Goal: Task Accomplishment & Management: Manage account settings

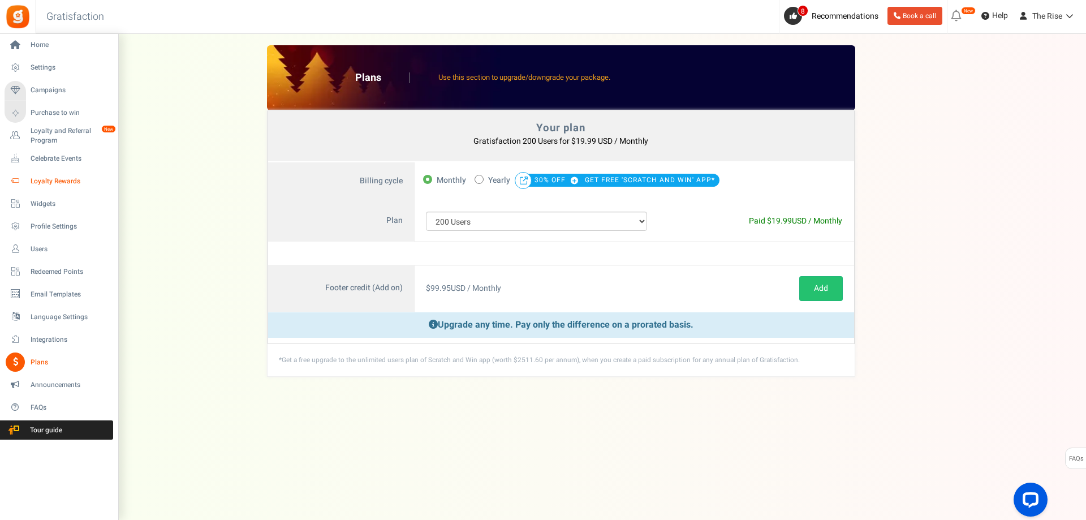
click at [52, 179] on span "Loyalty Rewards" at bounding box center [70, 181] width 79 height 10
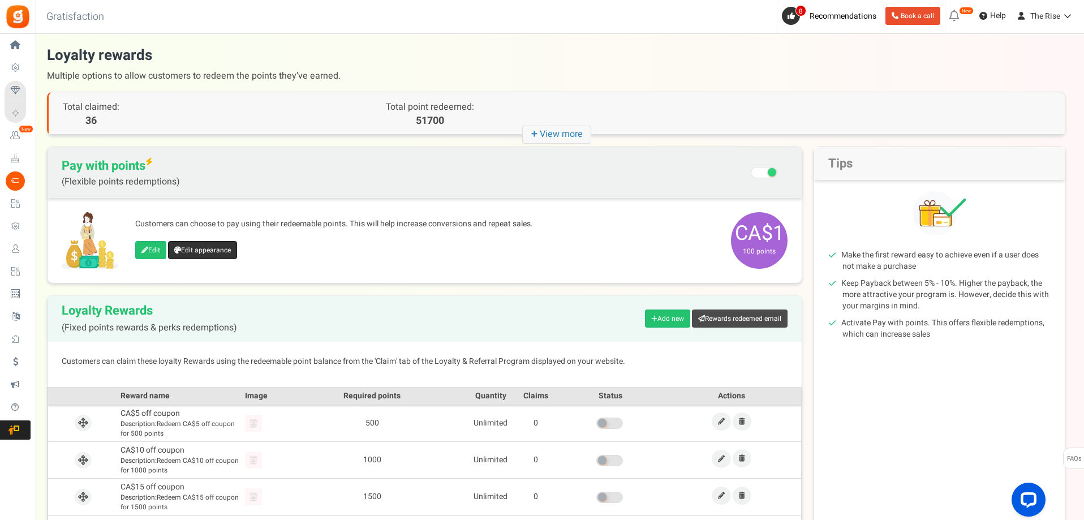
click at [199, 249] on link "Edit appearance" at bounding box center [202, 250] width 69 height 18
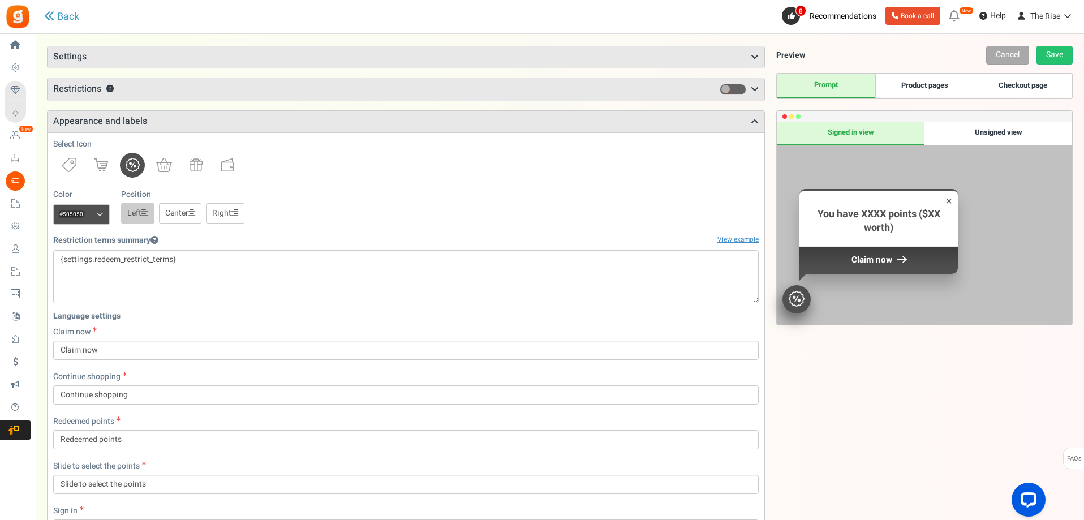
scroll to position [61, 0]
click at [101, 215] on span at bounding box center [99, 214] width 7 height 8
click at [101, 215] on input "#505050" at bounding box center [81, 214] width 57 height 20
click at [101, 215] on span at bounding box center [99, 214] width 7 height 8
click at [101, 215] on input "#505050" at bounding box center [81, 214] width 57 height 20
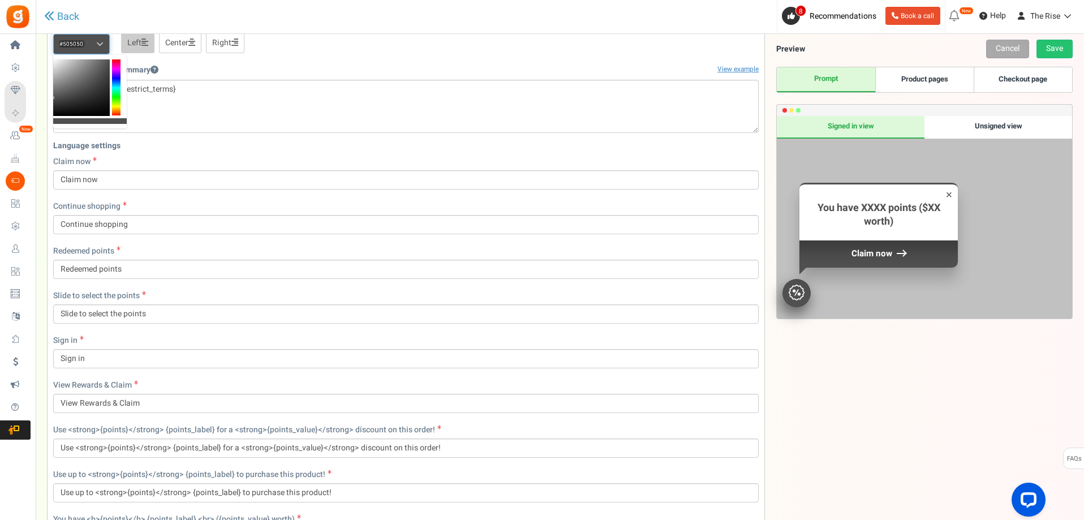
scroll to position [438, 0]
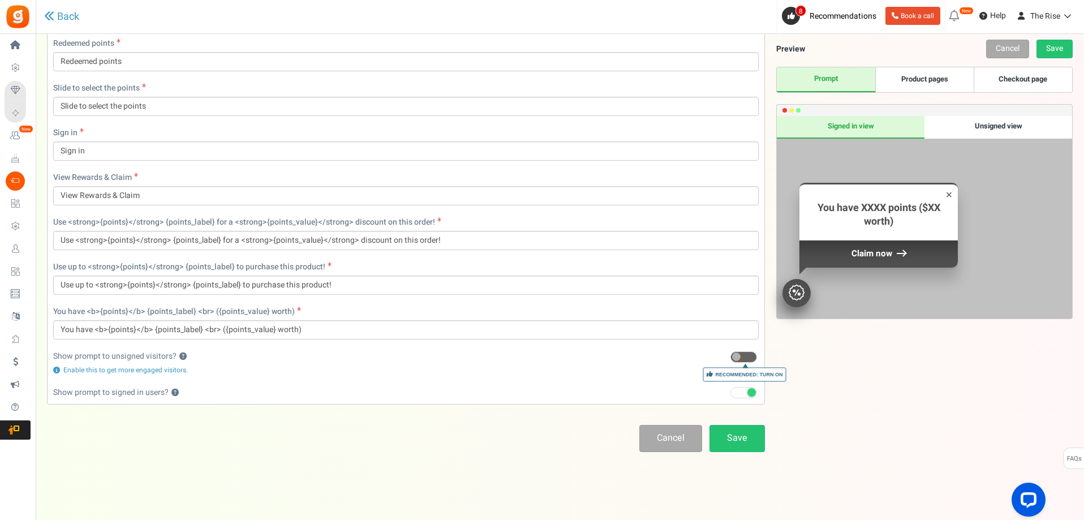
click at [742, 394] on span at bounding box center [743, 392] width 27 height 11
click at [730, 394] on input "Recommended: Turn On" at bounding box center [730, 392] width 0 height 7
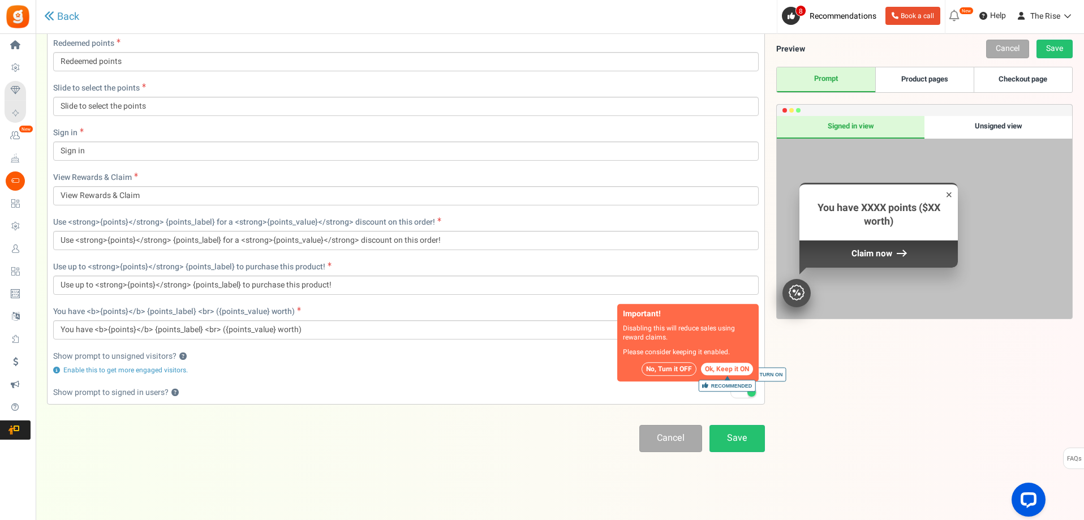
click at [669, 369] on button "No, Turn it OFF" at bounding box center [668, 370] width 55 height 14
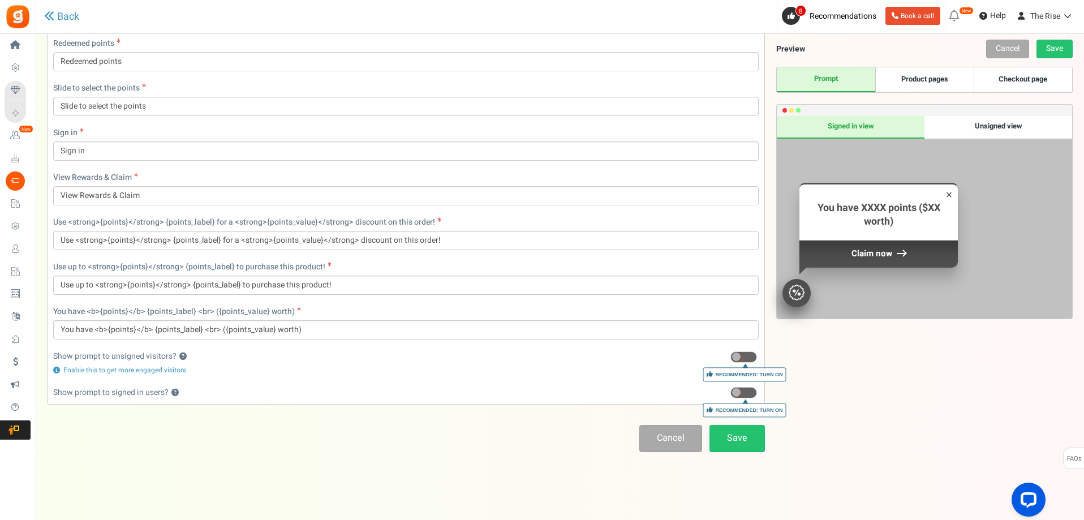
click at [373, 420] on div "Points mode Recommended Selecting this may reduce participation Allow customers…" at bounding box center [560, 41] width 1026 height 768
click at [742, 440] on link "Save" at bounding box center [736, 438] width 55 height 27
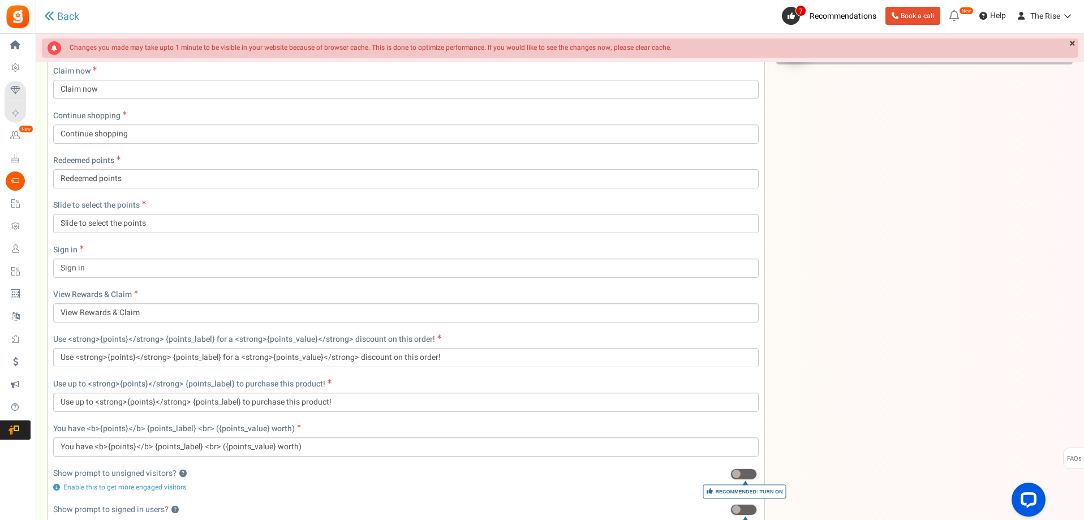
scroll to position [0, 0]
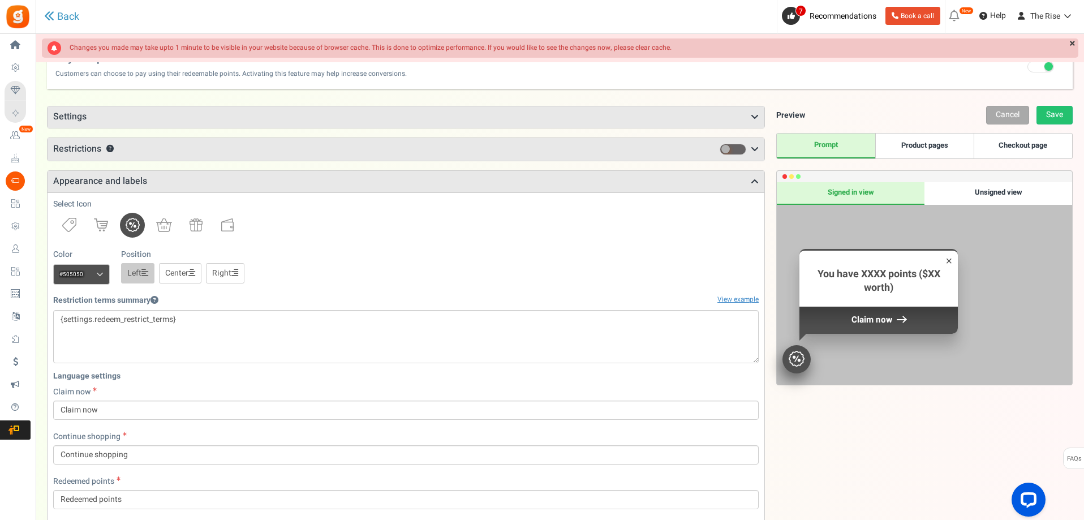
click at [753, 147] on icon at bounding box center [755, 149] width 8 height 9
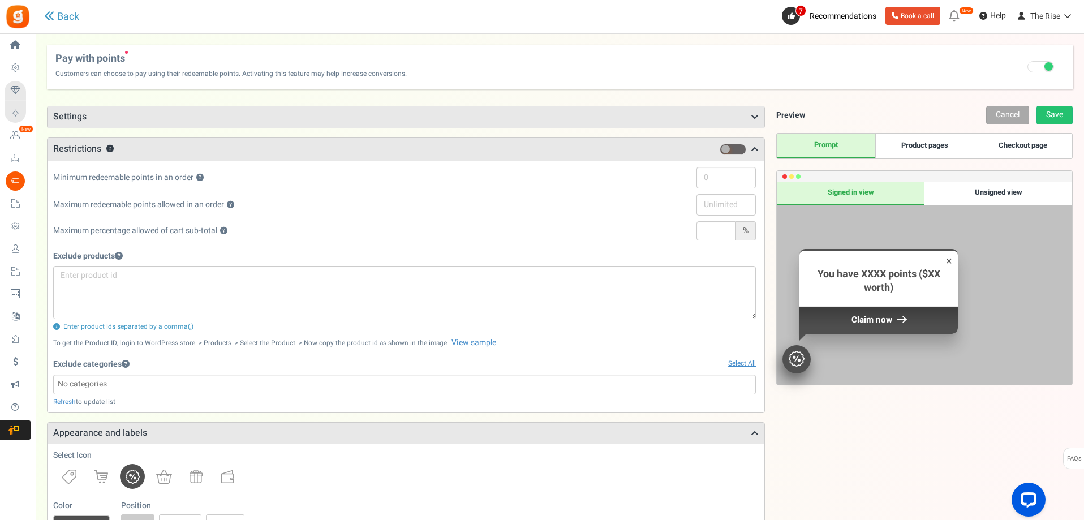
drag, startPoint x: 89, startPoint y: 177, endPoint x: 163, endPoint y: 180, distance: 74.7
click at [160, 180] on span "Minimum redeemable points in an order ?" at bounding box center [128, 177] width 150 height 12
click at [244, 147] on h3 "Restrictions ?" at bounding box center [406, 149] width 717 height 23
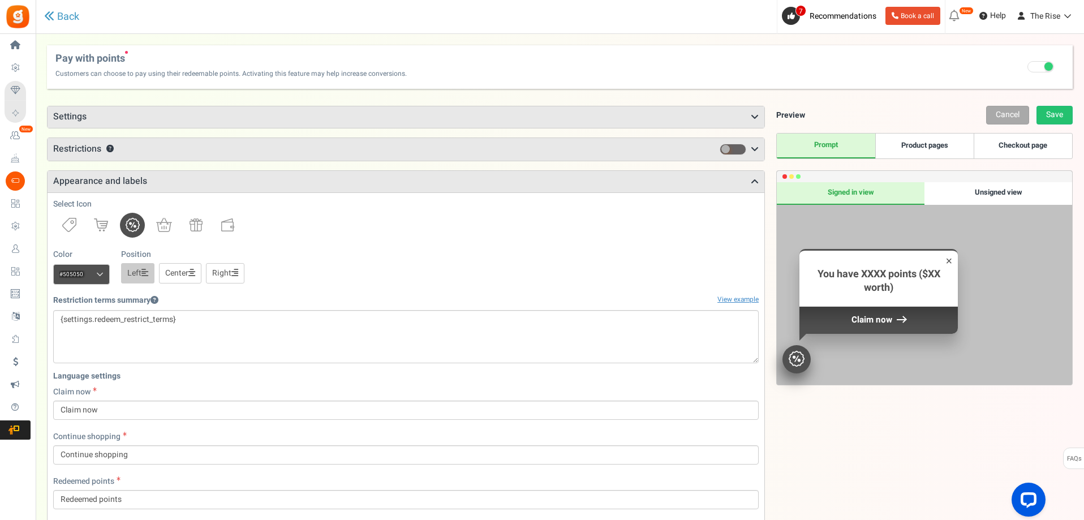
click at [250, 117] on h3 "Settings" at bounding box center [406, 116] width 717 height 21
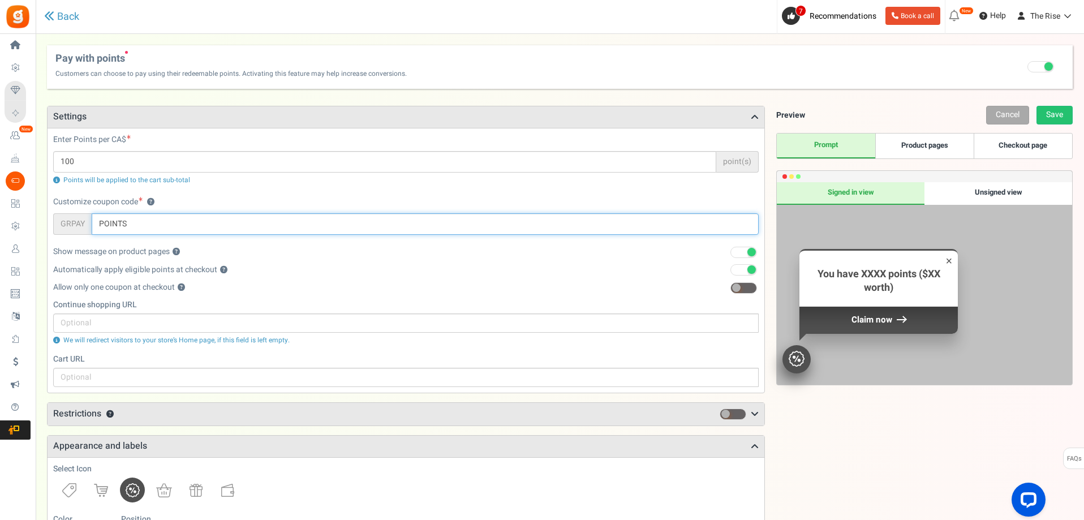
click at [137, 225] on input "POINTS" at bounding box center [425, 223] width 667 height 21
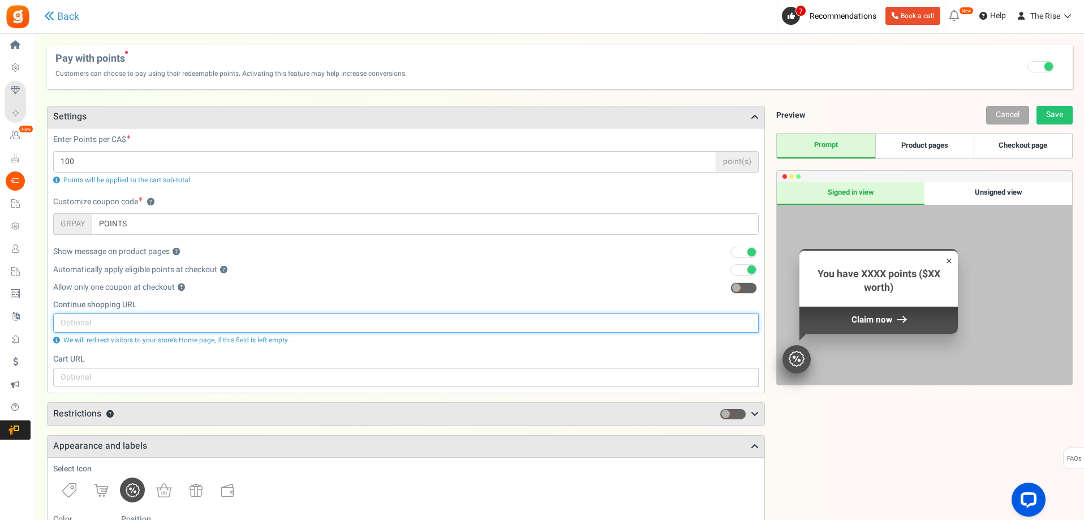
click at [100, 328] on input "text" at bounding box center [405, 322] width 705 height 19
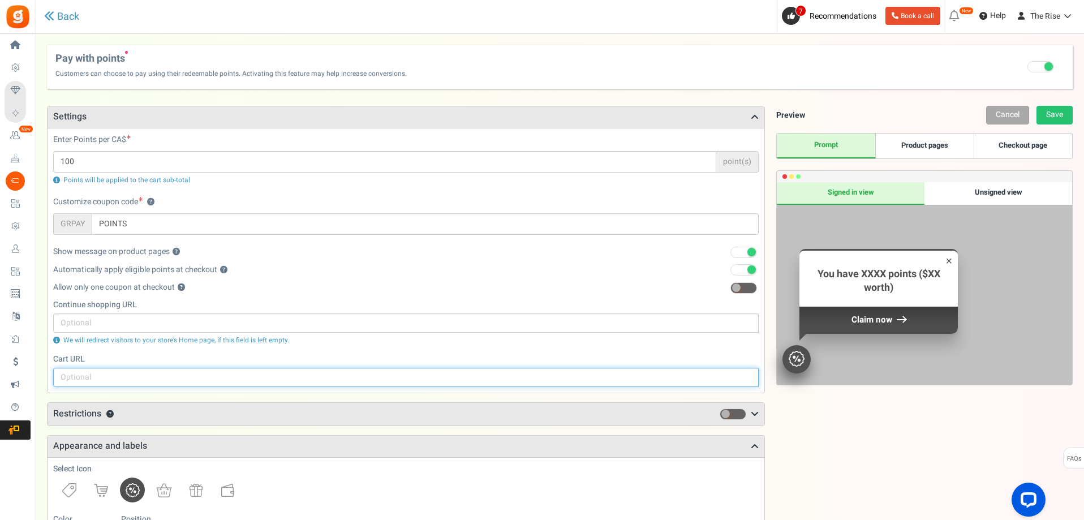
click at [105, 379] on input "text" at bounding box center [405, 377] width 705 height 19
click at [124, 377] on input "text" at bounding box center [405, 377] width 705 height 19
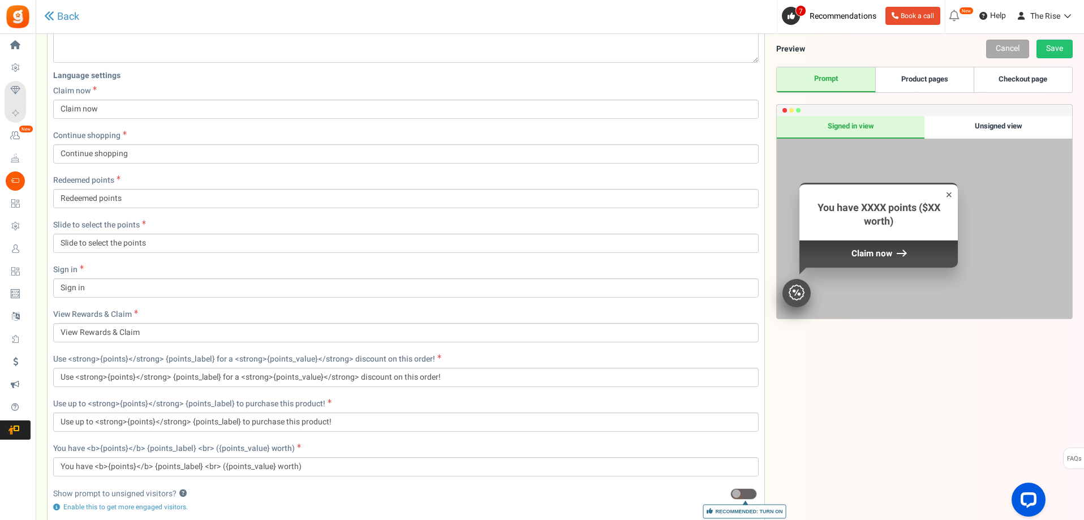
scroll to position [703, 0]
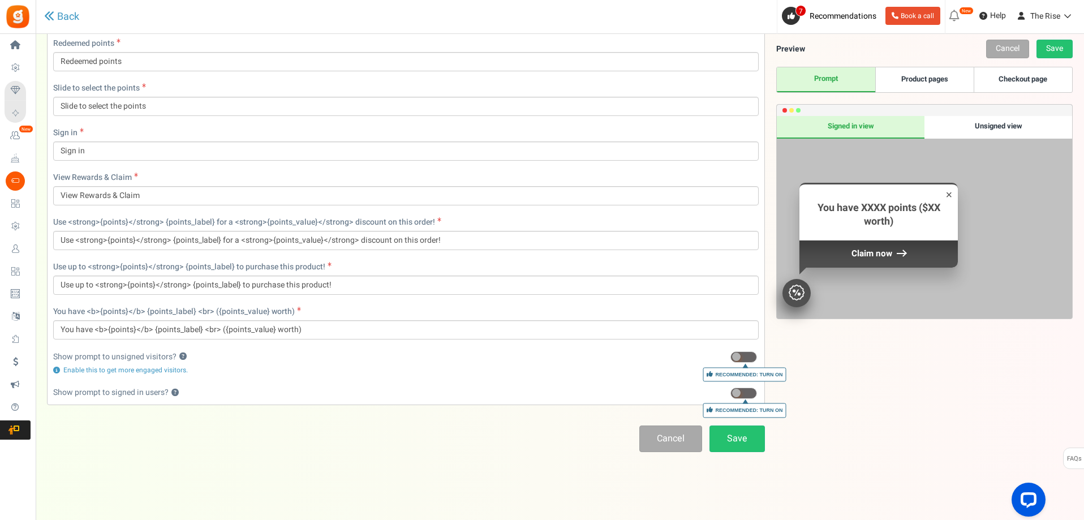
click at [317, 430] on div "Cancel Save" at bounding box center [406, 438] width 718 height 27
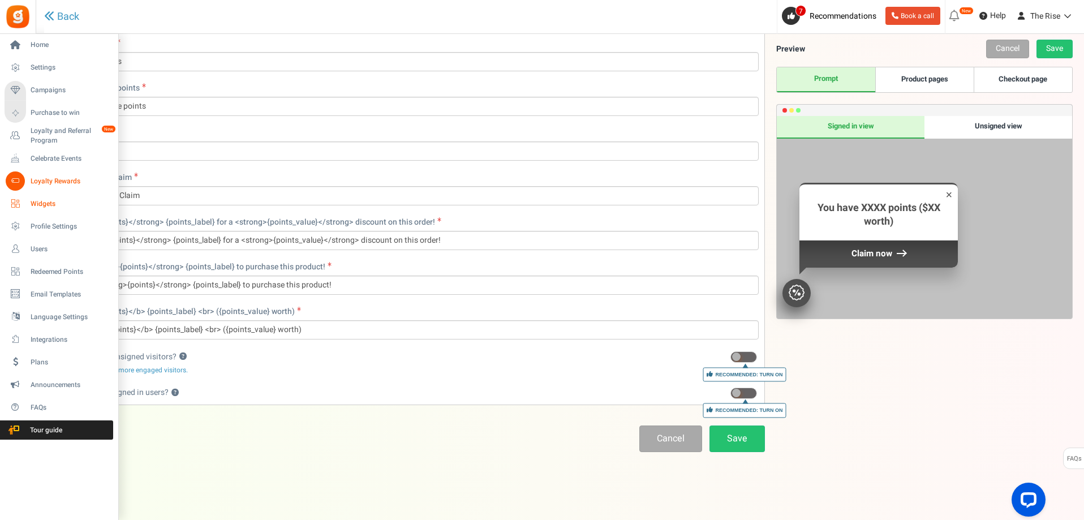
click at [41, 204] on span "Widgets" at bounding box center [70, 204] width 79 height 10
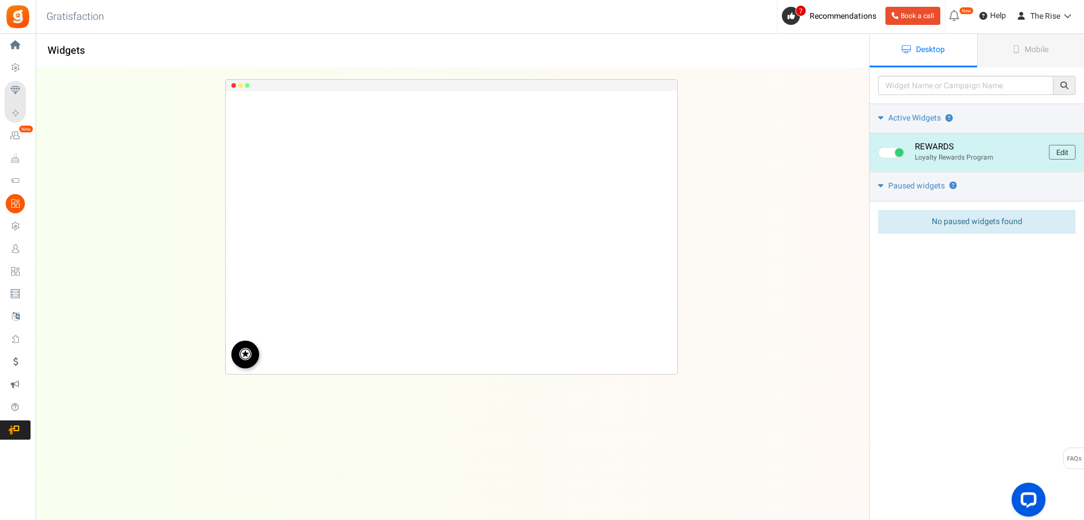
click at [247, 359] on img at bounding box center [245, 353] width 13 height 13
click at [1050, 149] on link "Edit" at bounding box center [1062, 152] width 27 height 15
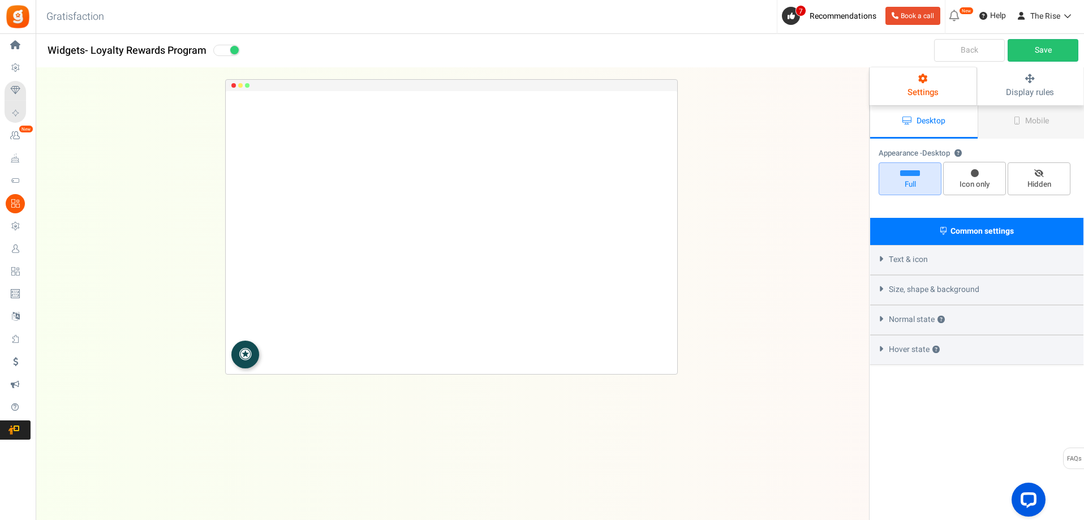
select select "left-bottom-bar"
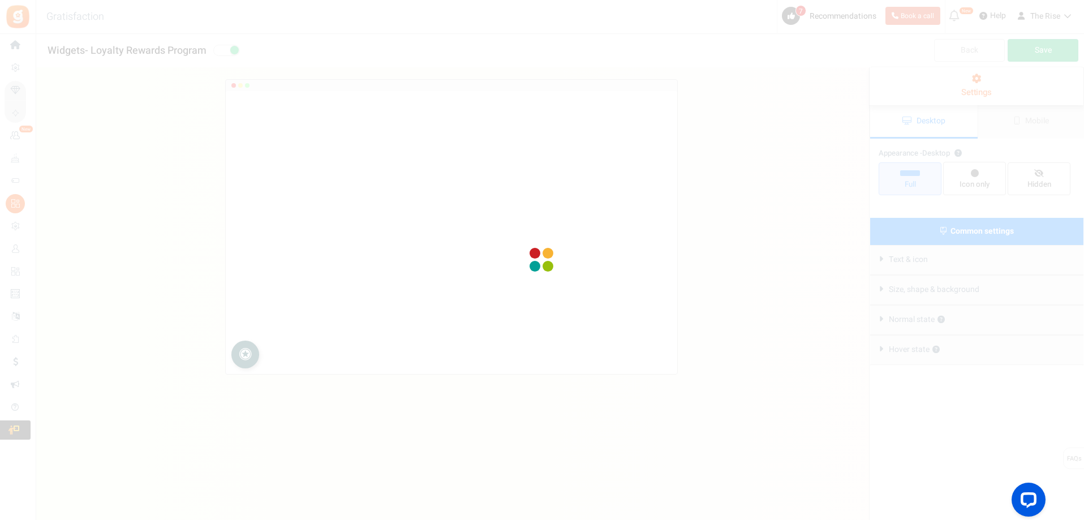
radio input "true"
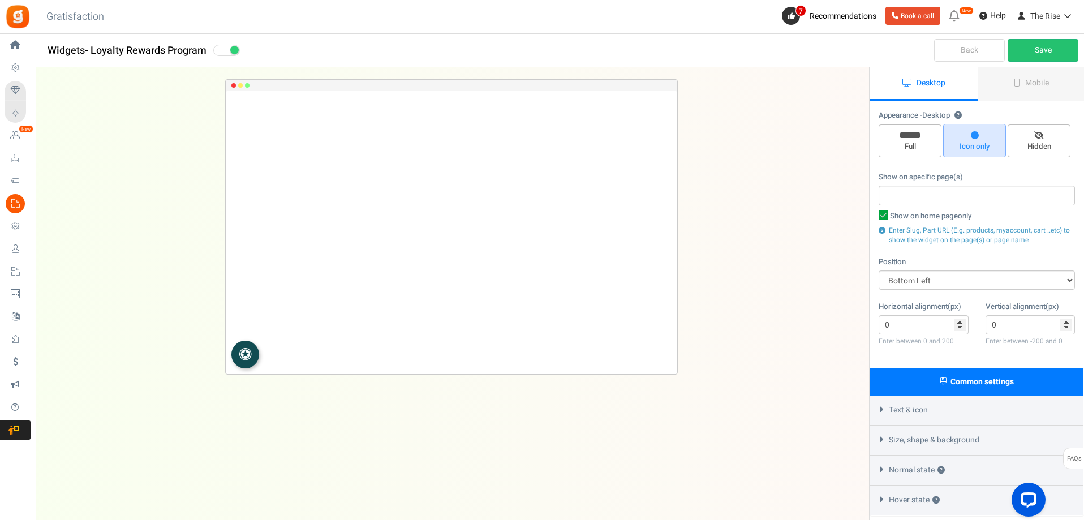
scroll to position [90, 0]
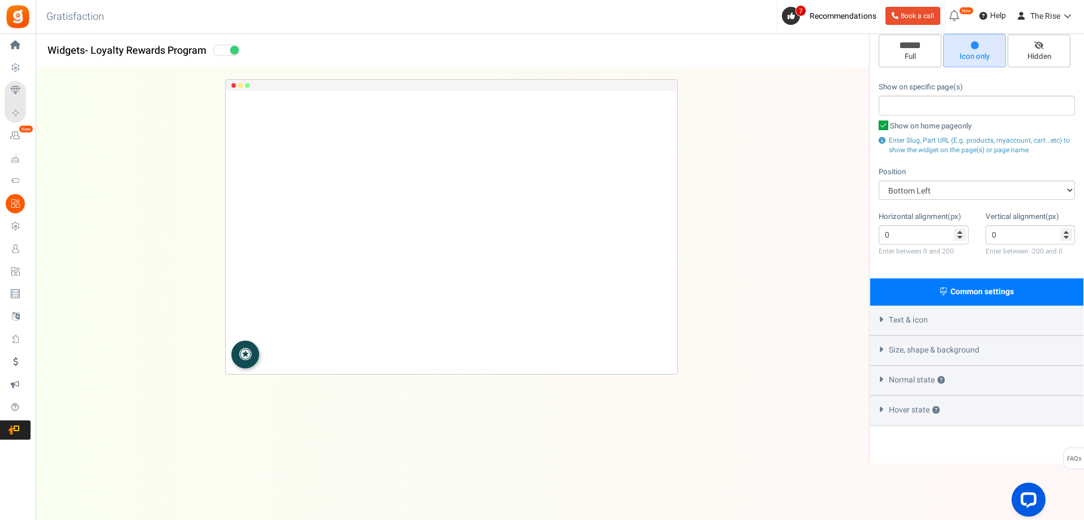
click at [885, 328] on div "Text & icon" at bounding box center [976, 320] width 213 height 30
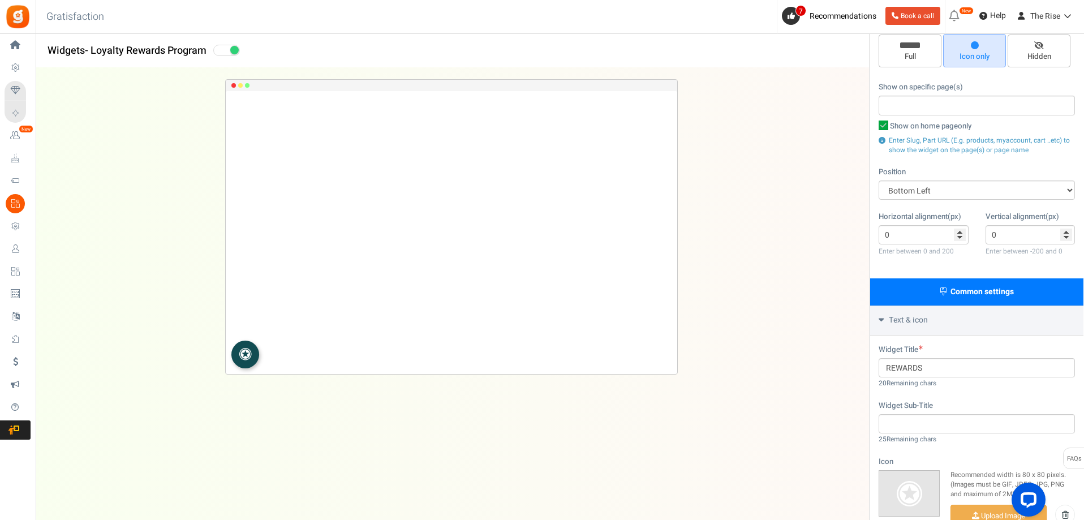
scroll to position [363, 0]
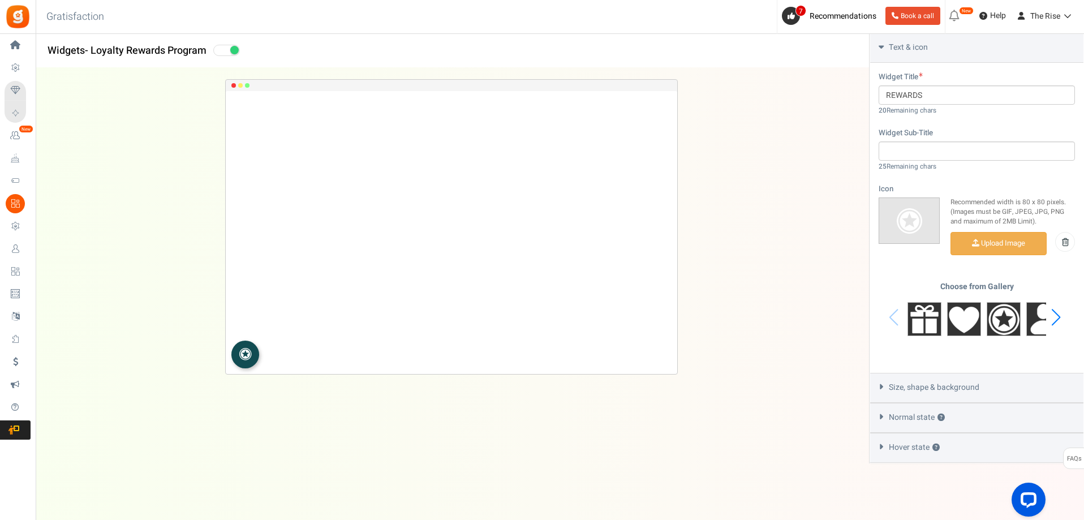
click at [915, 230] on img at bounding box center [908, 220] width 27 height 27
click at [892, 319] on div "Choose from Gallery" at bounding box center [976, 317] width 196 height 71
click at [1054, 314] on div "Next slide" at bounding box center [1055, 317] width 15 height 34
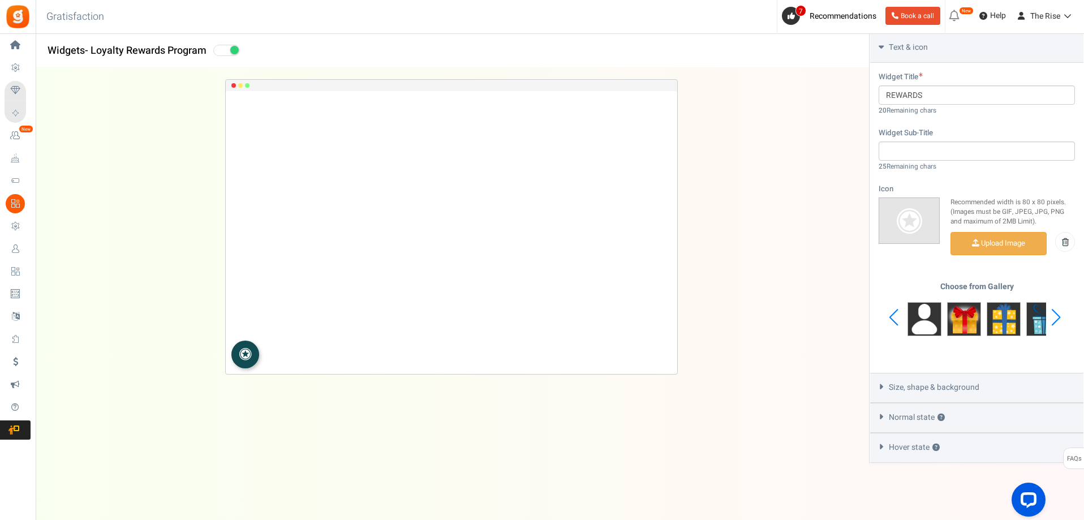
click at [1054, 314] on div "Next slide" at bounding box center [1055, 317] width 15 height 34
click at [1054, 314] on div "Choose from Gallery" at bounding box center [976, 317] width 196 height 71
click at [1055, 314] on div "Choose from Gallery" at bounding box center [976, 317] width 196 height 71
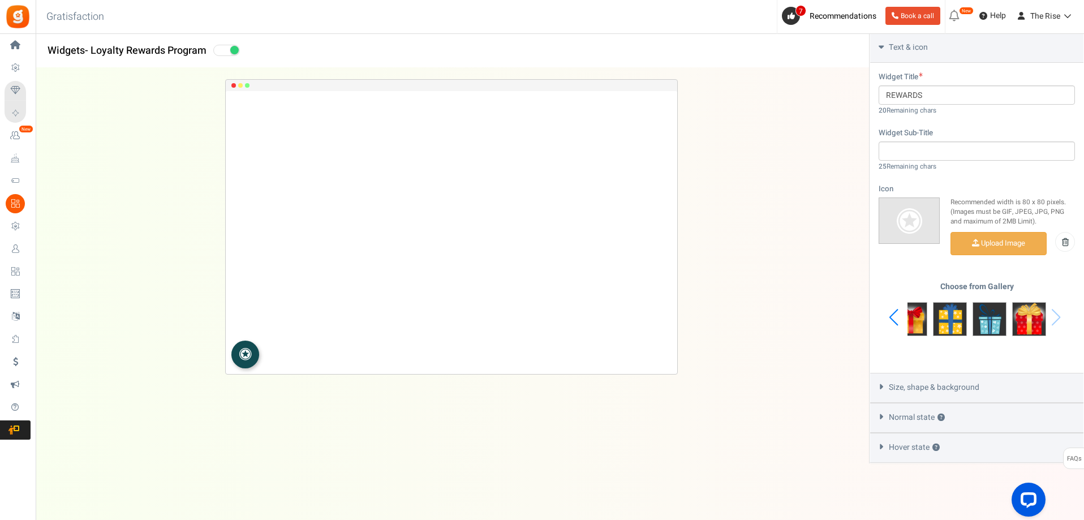
click at [1055, 314] on div "Choose from Gallery" at bounding box center [976, 317] width 196 height 71
click at [893, 313] on div "Previous slide" at bounding box center [893, 317] width 15 height 34
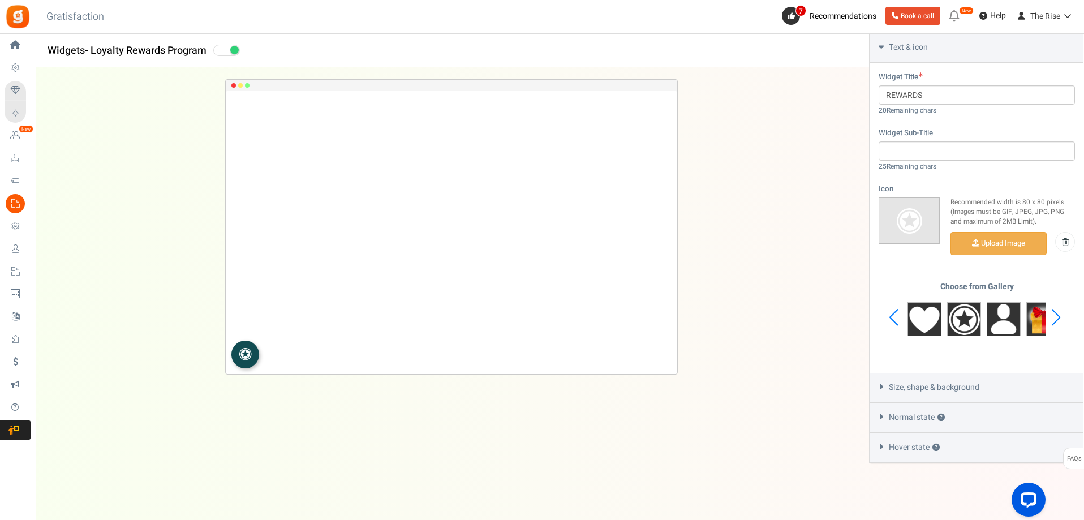
click at [893, 313] on div "Previous slide" at bounding box center [893, 317] width 15 height 34
click at [893, 313] on div "Choose from Gallery" at bounding box center [976, 317] width 196 height 71
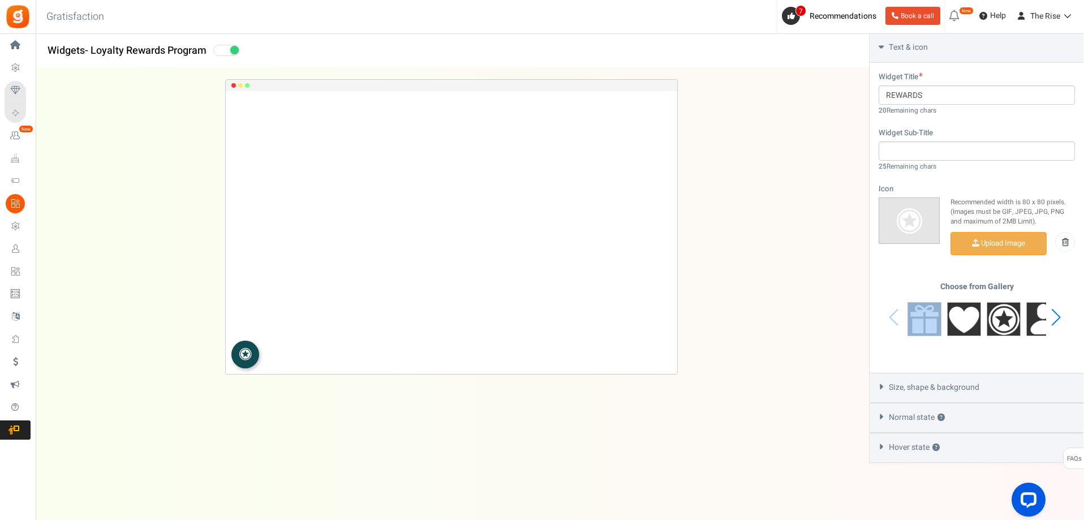
click at [893, 313] on div "Choose from Gallery" at bounding box center [976, 317] width 196 height 71
click at [918, 360] on div "Widget Title REWARDS 20 Remaining chars Widget Sub-Title 25 Remaining chars Ico…" at bounding box center [976, 218] width 213 height 310
click at [1053, 320] on div "Next slide" at bounding box center [1055, 317] width 15 height 34
click at [1054, 320] on div "Next slide" at bounding box center [1055, 317] width 15 height 34
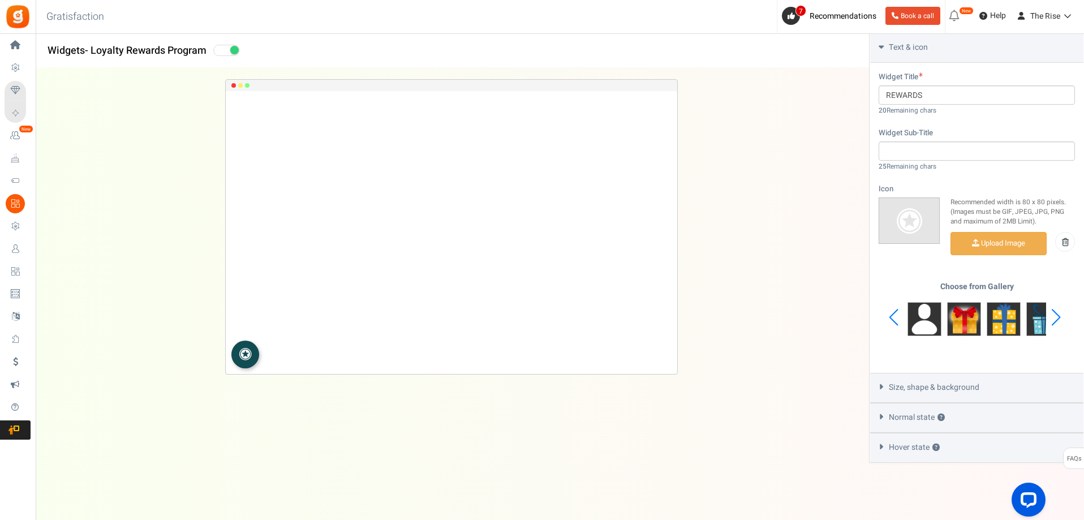
click at [1054, 320] on div "Next slide" at bounding box center [1055, 317] width 15 height 34
click at [895, 316] on div "Previous slide" at bounding box center [893, 317] width 15 height 34
click at [890, 316] on div "Previous slide" at bounding box center [893, 317] width 15 height 34
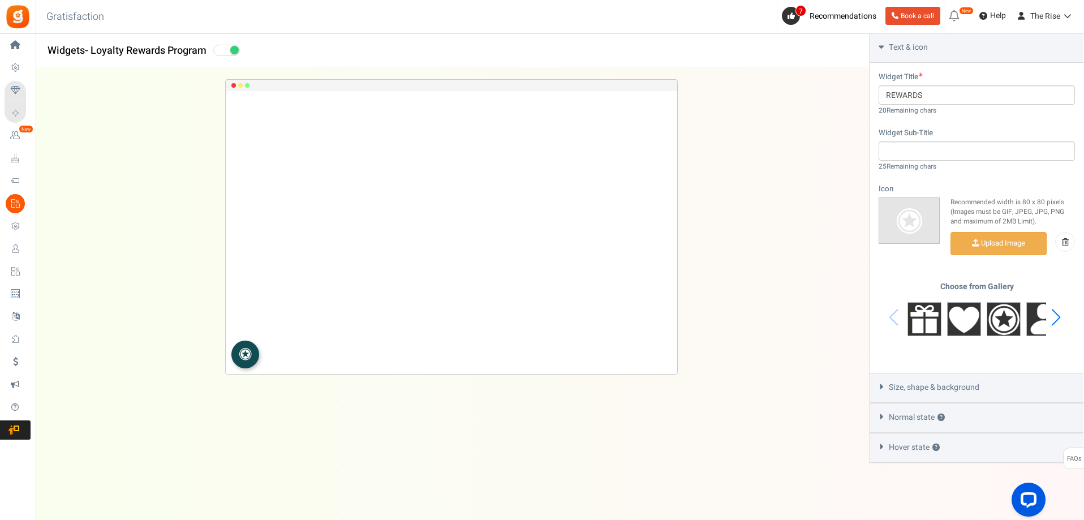
click at [889, 316] on div "Choose from Gallery" at bounding box center [976, 317] width 196 height 71
click at [1055, 320] on div "Next slide" at bounding box center [1055, 317] width 15 height 34
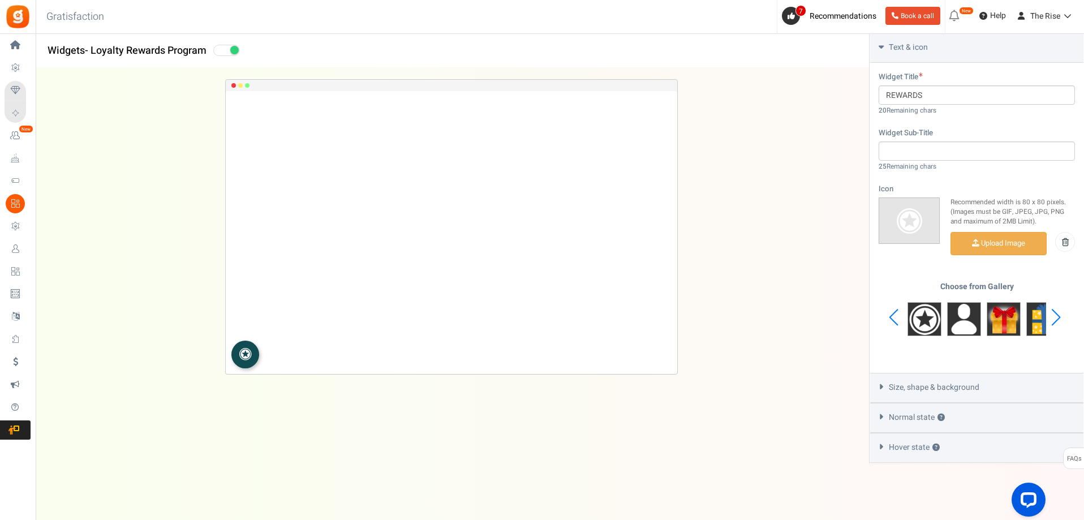
click at [1055, 320] on div "Next slide" at bounding box center [1055, 317] width 15 height 34
click at [1055, 320] on div "Choose from Gallery" at bounding box center [976, 317] width 196 height 71
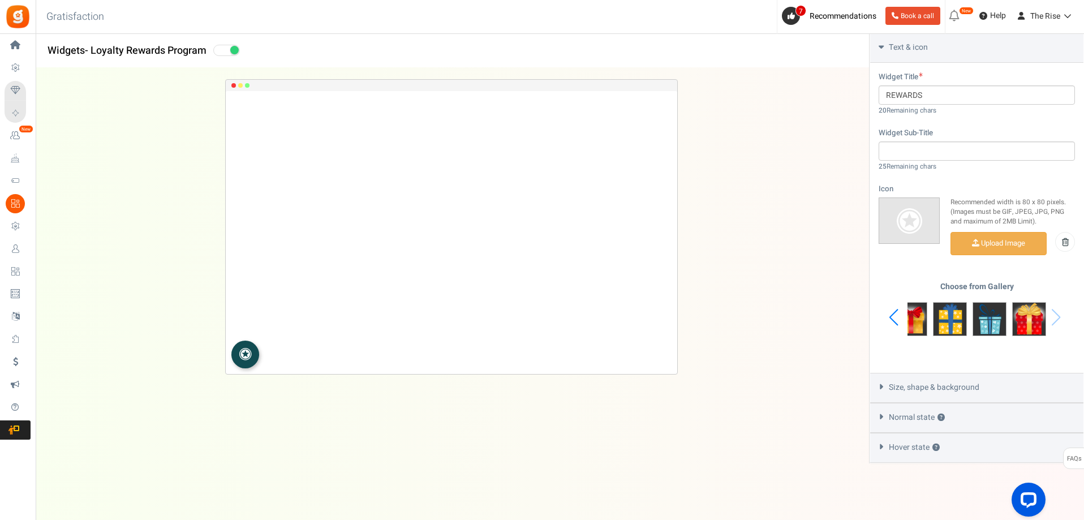
click at [1055, 320] on div "Choose from Gallery" at bounding box center [976, 317] width 196 height 71
click at [891, 316] on div "Previous slide" at bounding box center [893, 317] width 15 height 34
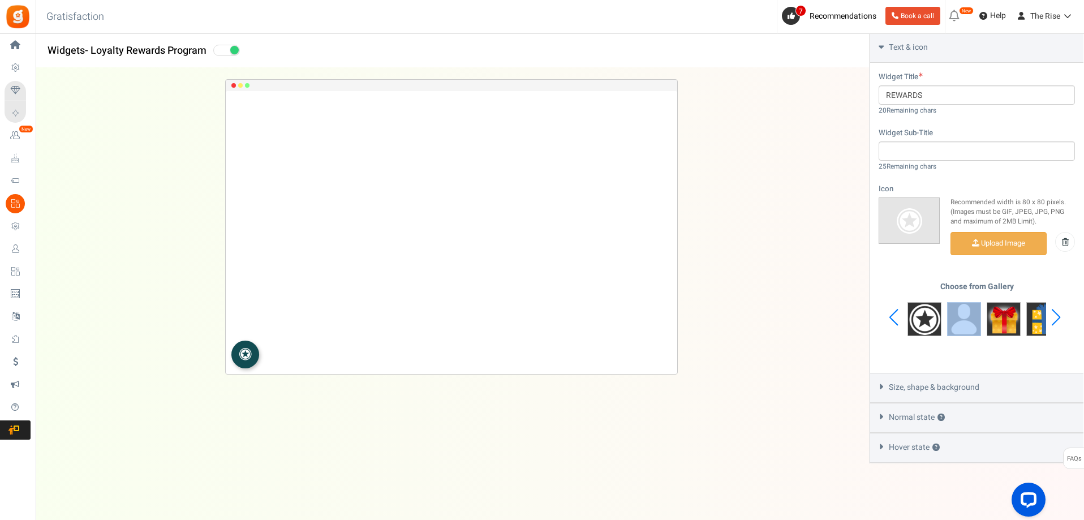
click at [891, 316] on div "Previous slide" at bounding box center [893, 317] width 15 height 34
click at [891, 316] on div "Choose from Gallery" at bounding box center [976, 317] width 196 height 71
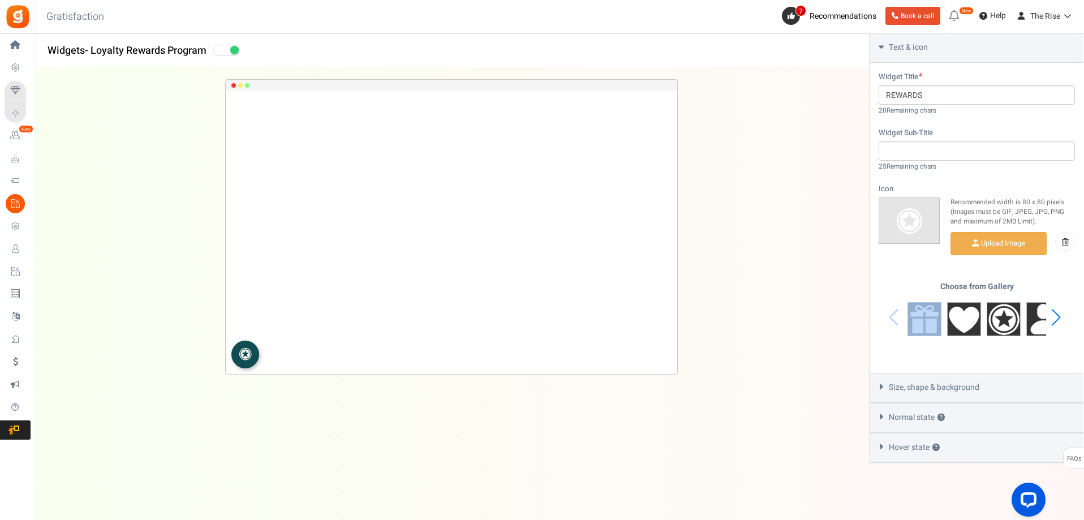
click at [891, 316] on div "Choose from Gallery" at bounding box center [976, 317] width 196 height 71
click at [886, 390] on div "Size, shape & background" at bounding box center [976, 388] width 213 height 30
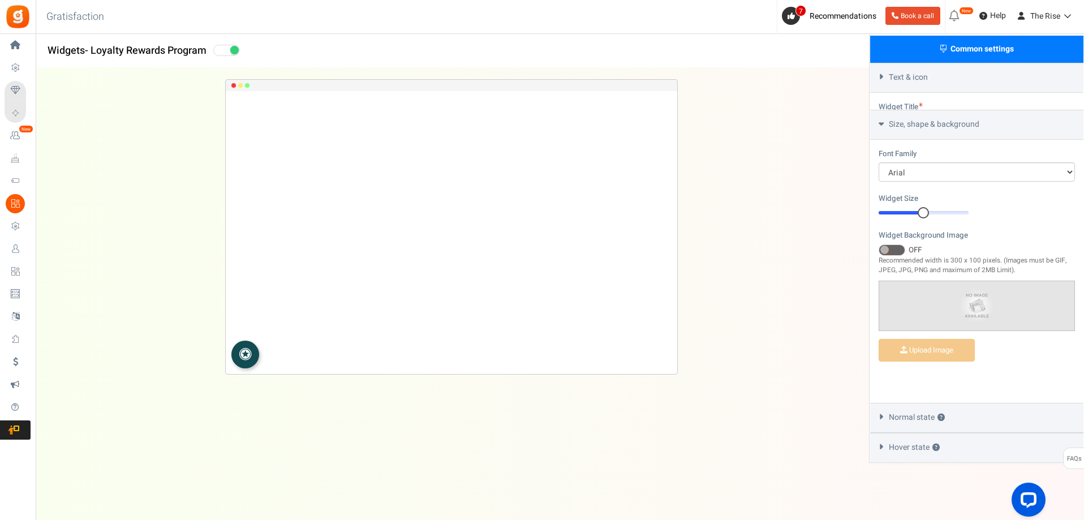
scroll to position [299, 0]
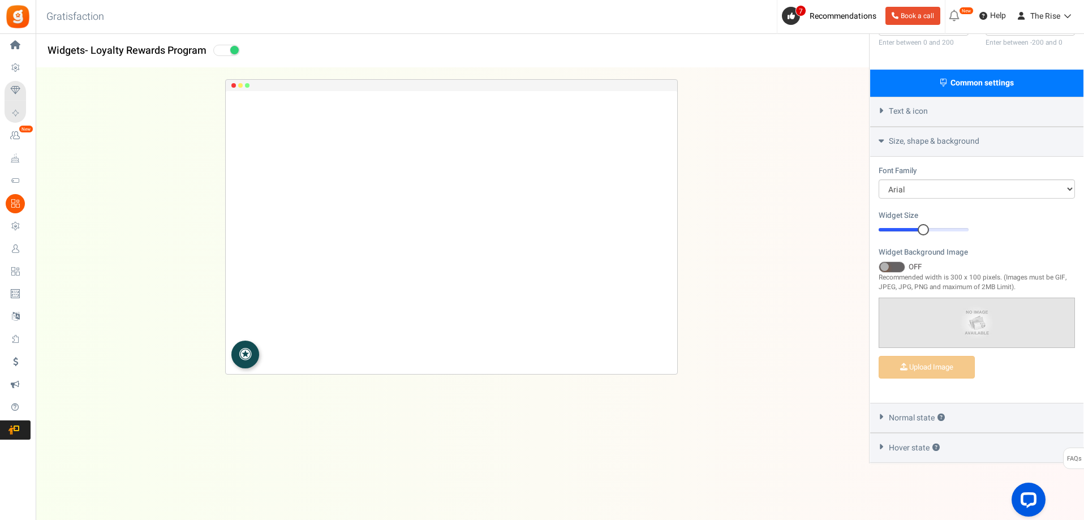
click at [877, 419] on icon at bounding box center [881, 416] width 8 height 5
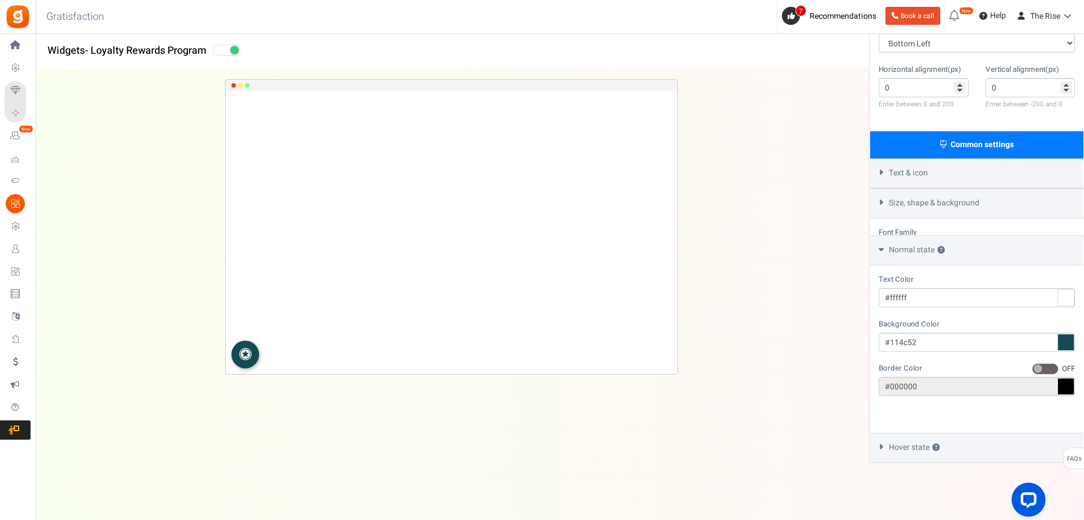
scroll to position [203, 0]
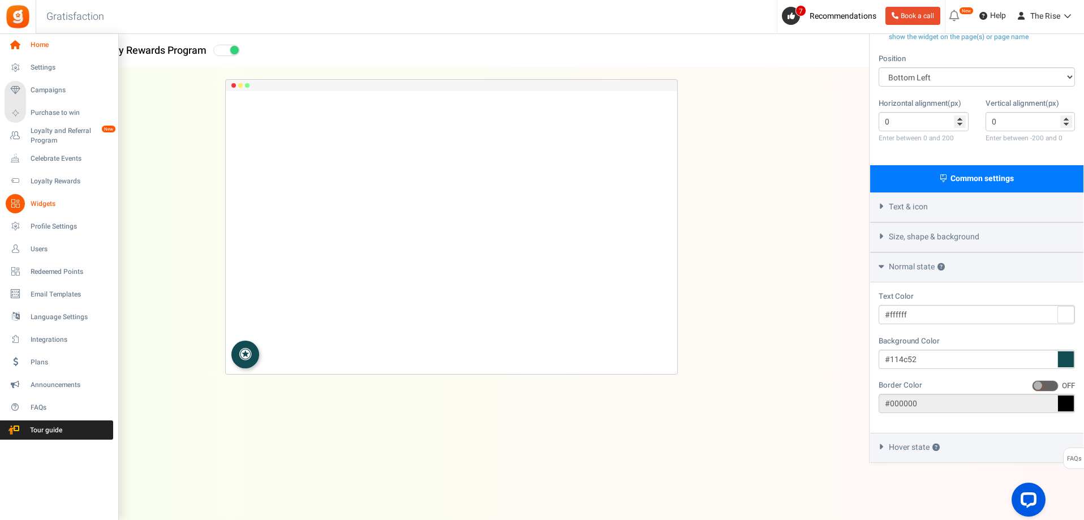
click at [20, 48] on icon at bounding box center [15, 45] width 19 height 19
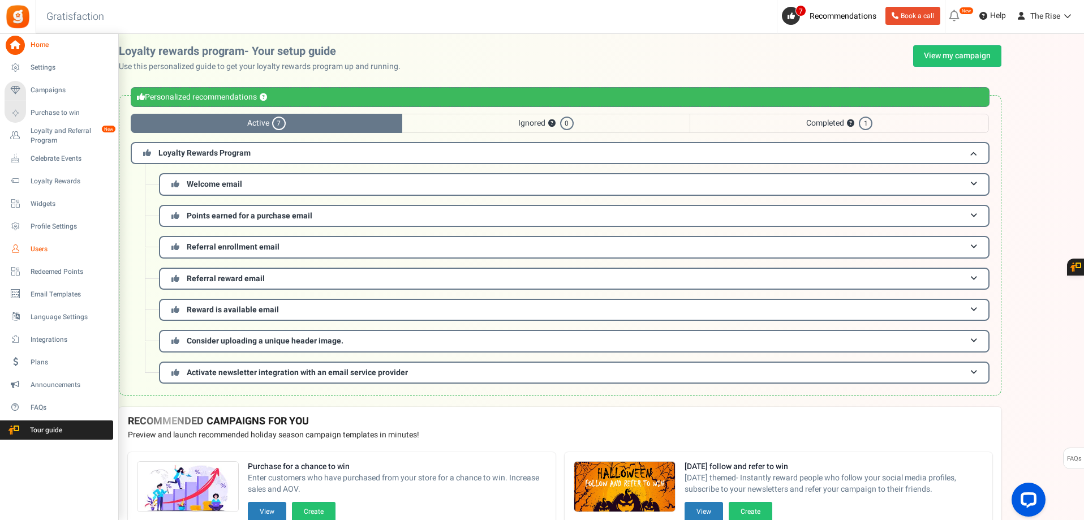
click at [38, 246] on span "Users" at bounding box center [70, 249] width 79 height 10
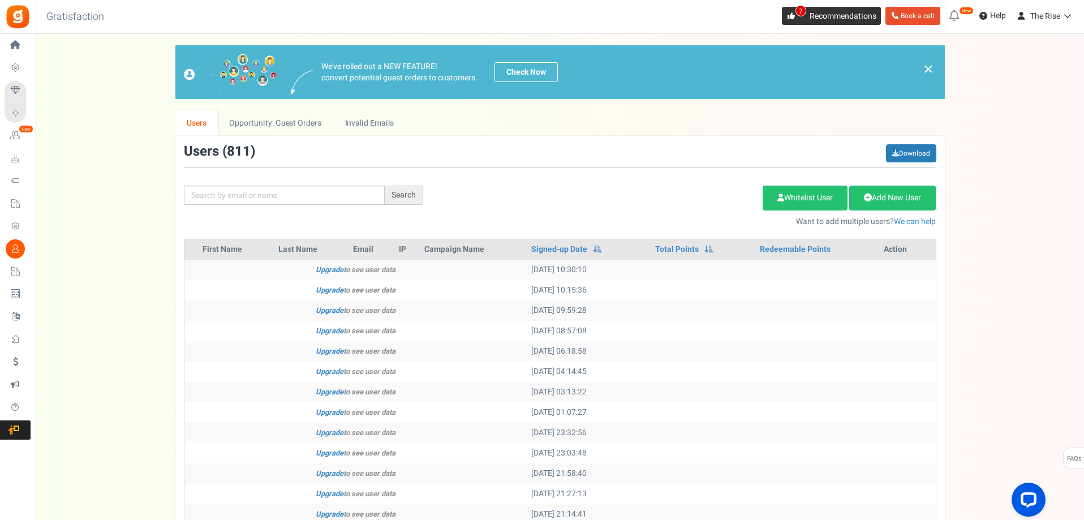
click at [789, 14] on icon at bounding box center [790, 15] width 7 height 7
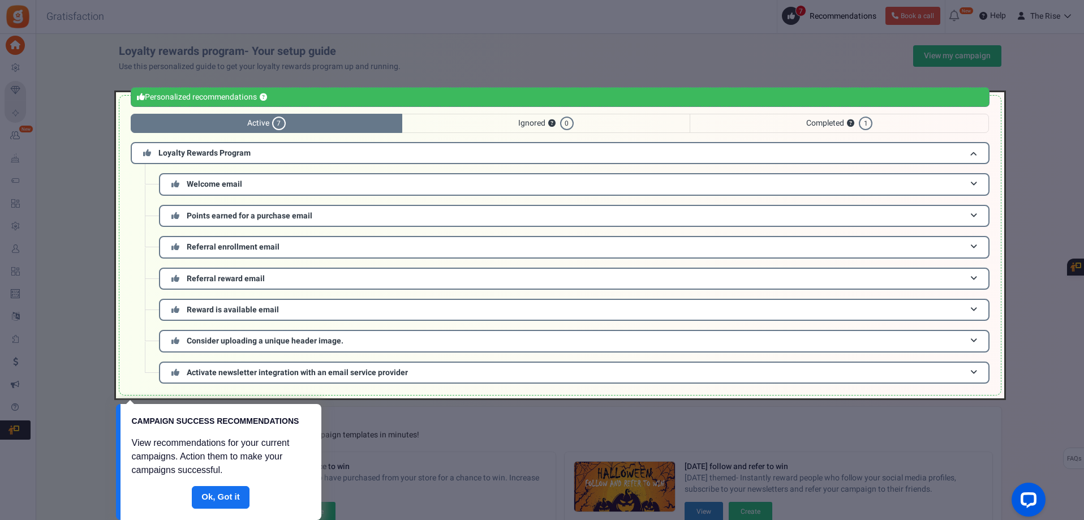
drag, startPoint x: 460, startPoint y: 244, endPoint x: 466, endPoint y: 237, distance: 8.5
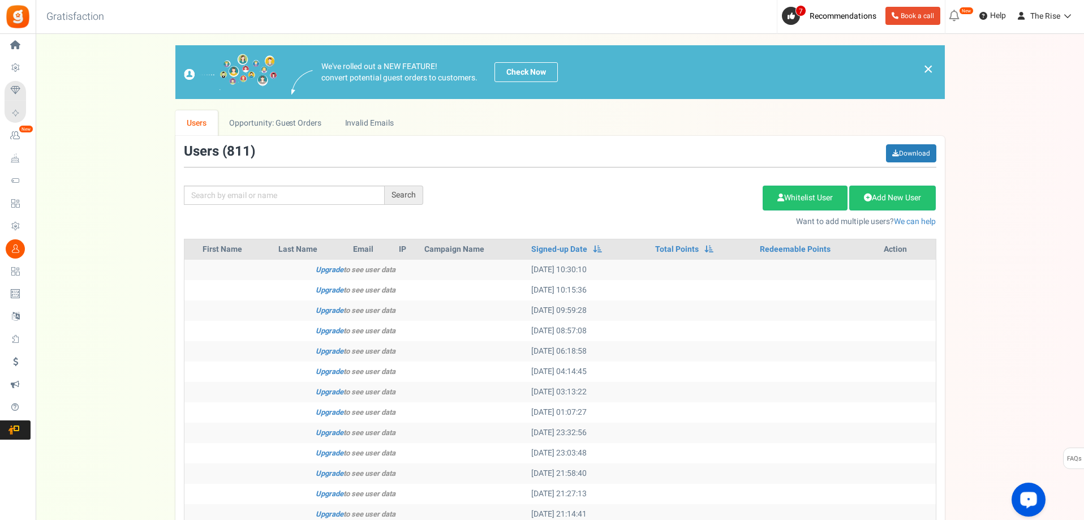
click at [1022, 495] on div "Open LiveChat chat widget" at bounding box center [1028, 498] width 19 height 19
